Goal: Transaction & Acquisition: Purchase product/service

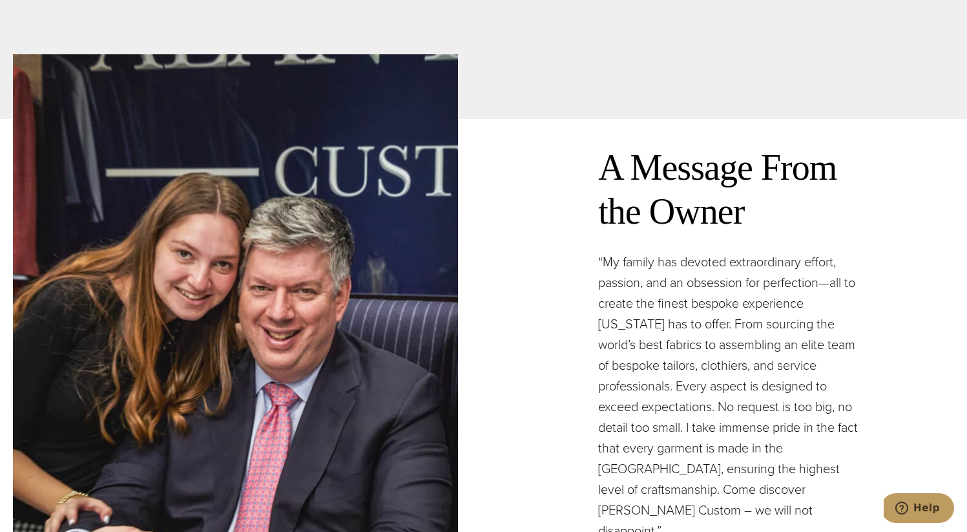
scroll to position [3112, 0]
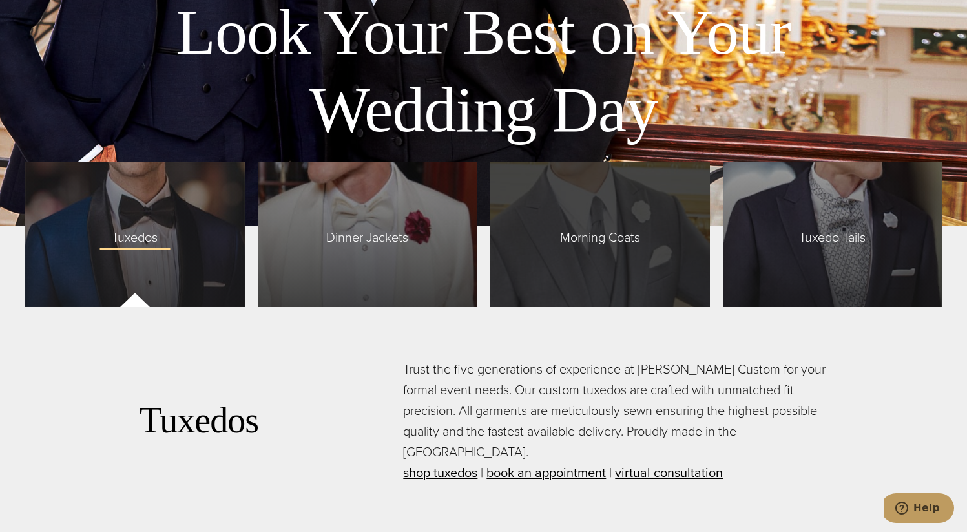
click at [672, 250] on div "Morning Coats" at bounding box center [600, 233] width 220 height 145
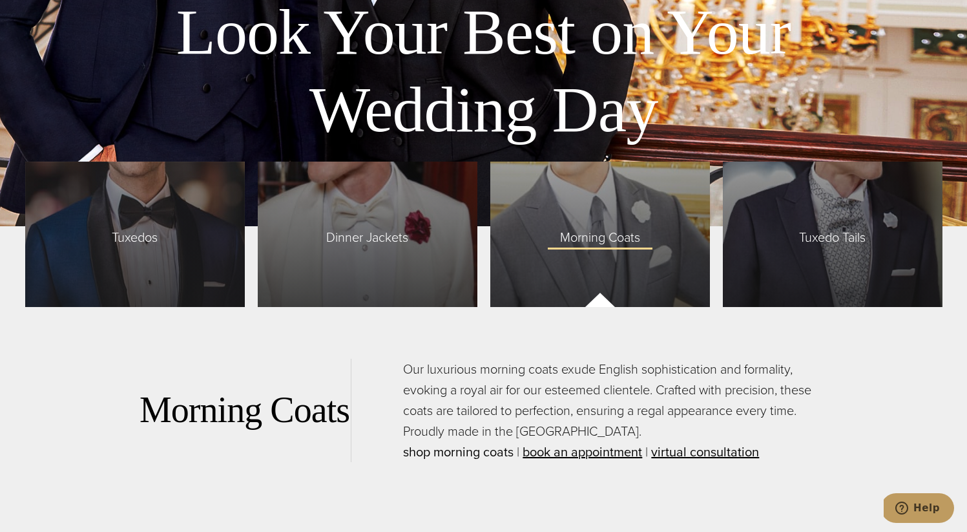
click at [459, 450] on link "shop morning coats" at bounding box center [458, 451] width 110 height 19
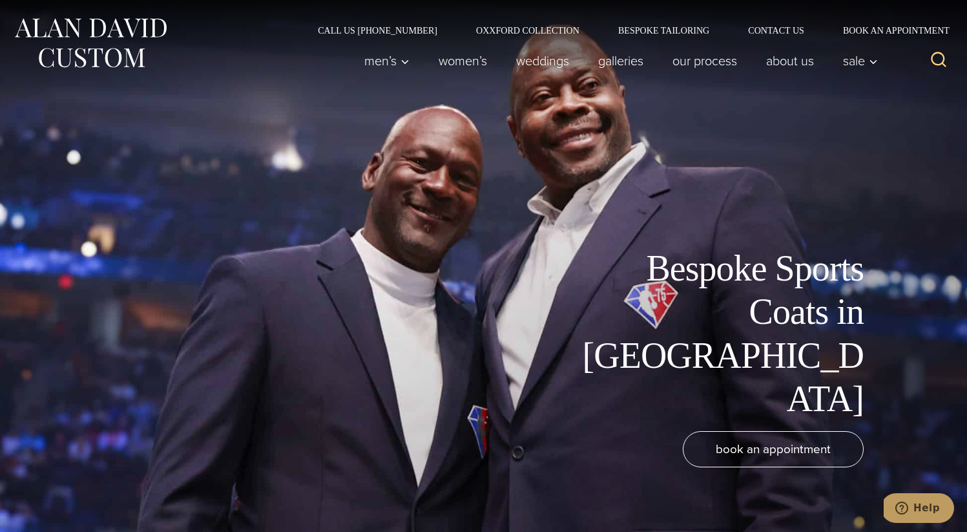
click at [145, 38] on img at bounding box center [90, 42] width 155 height 57
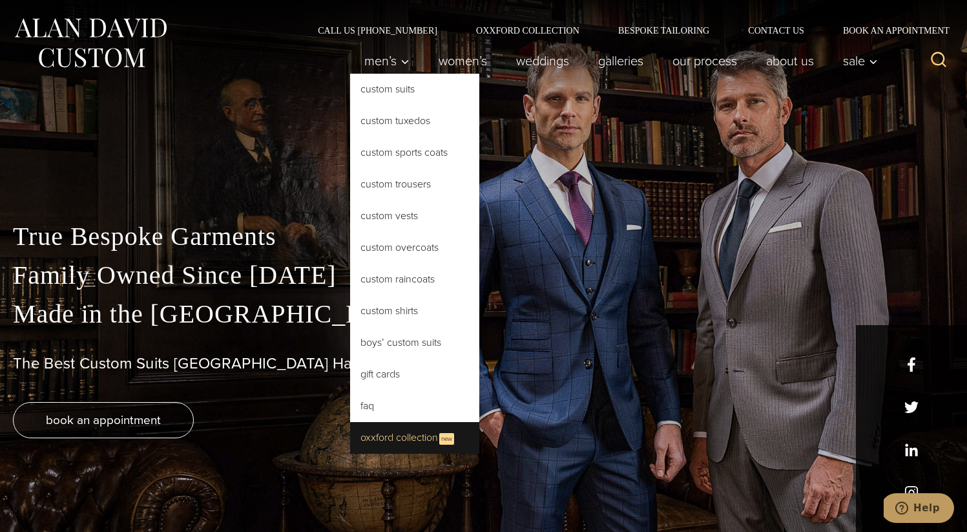
click at [362, 431] on link "Oxxford Collection New" at bounding box center [414, 438] width 129 height 32
